Goal: Use online tool/utility

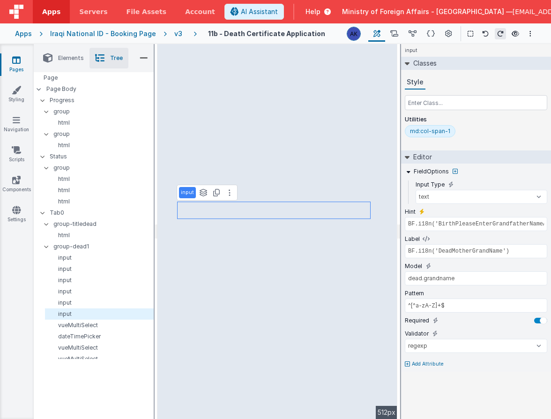
select select "regexp"
click at [511, 36] on button at bounding box center [515, 33] width 11 height 13
click at [19, 219] on link "Settings" at bounding box center [17, 214] width 34 height 19
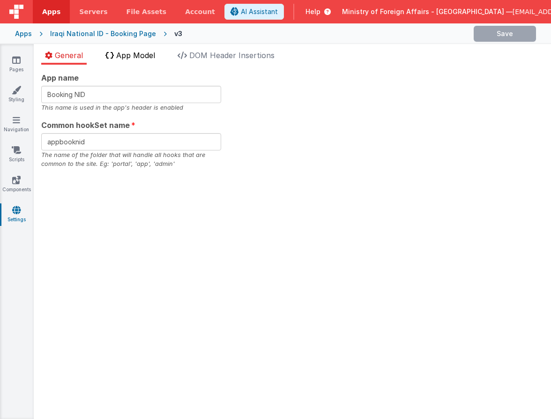
click at [155, 55] on span "App Model" at bounding box center [135, 55] width 39 height 9
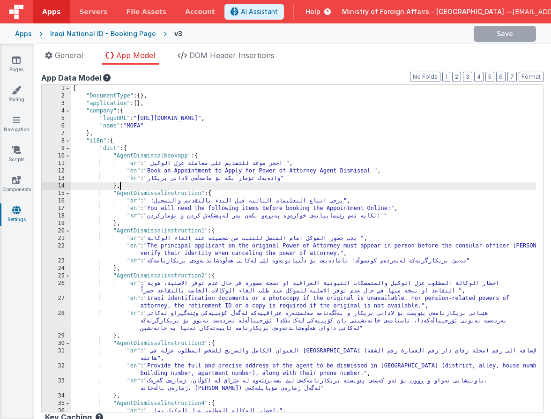
click at [123, 187] on div "{ "DocumentType" : { } , "application" : { } , "company" : { "logoURL" : "[URL]…" at bounding box center [304, 256] width 466 height 342
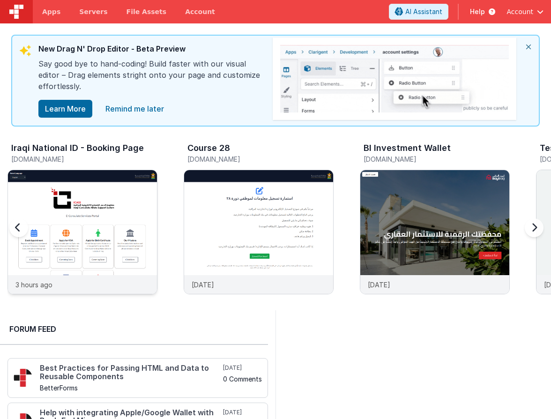
click at [106, 216] on img at bounding box center [82, 244] width 149 height 149
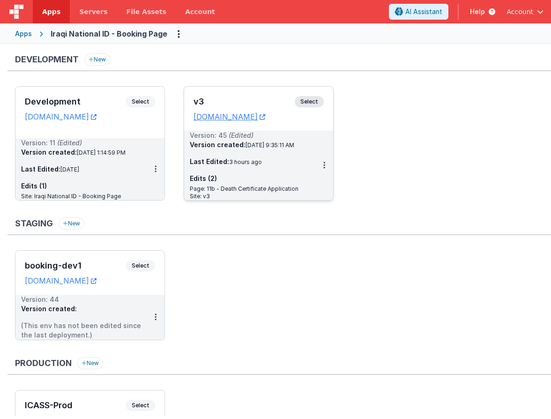
click at [315, 99] on span "Select" at bounding box center [309, 101] width 29 height 11
